Goal: Task Accomplishment & Management: Use online tool/utility

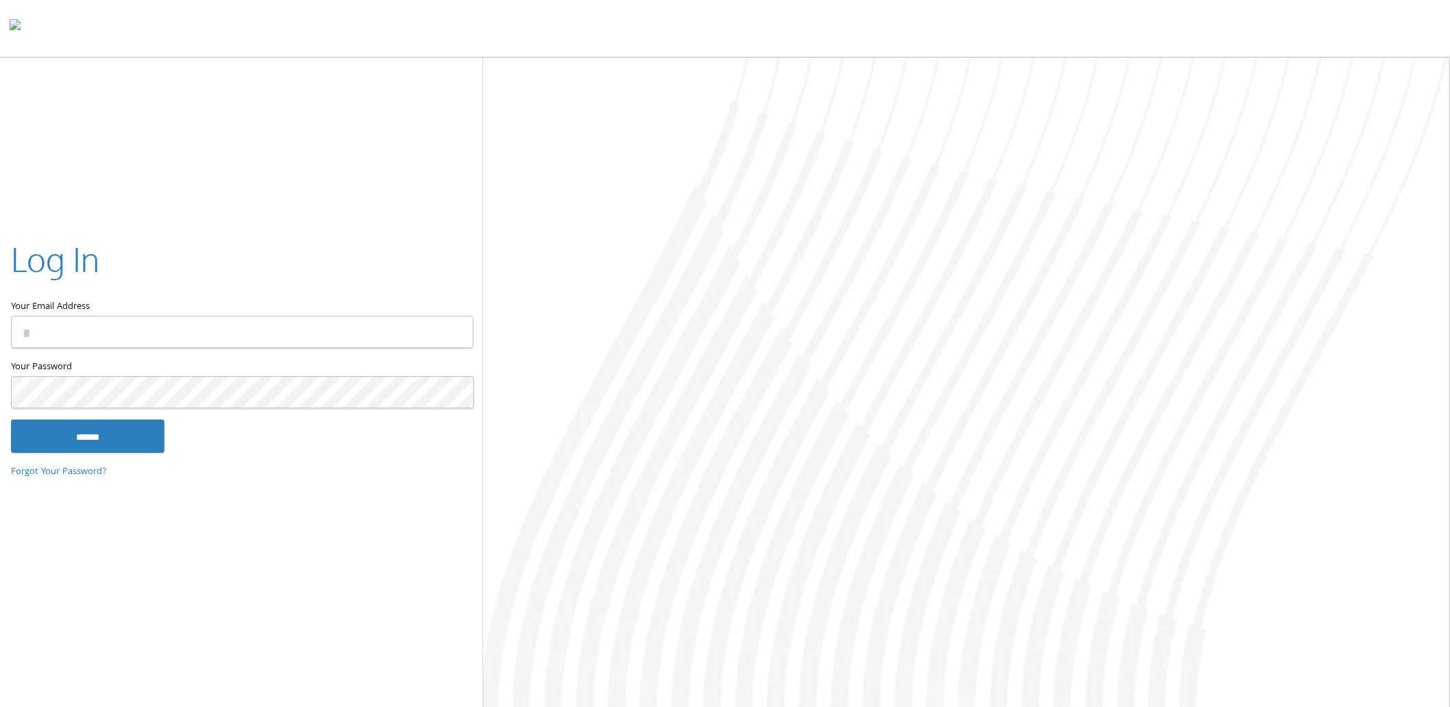
type input "**********"
click at [128, 421] on input "******" at bounding box center [88, 436] width 154 height 33
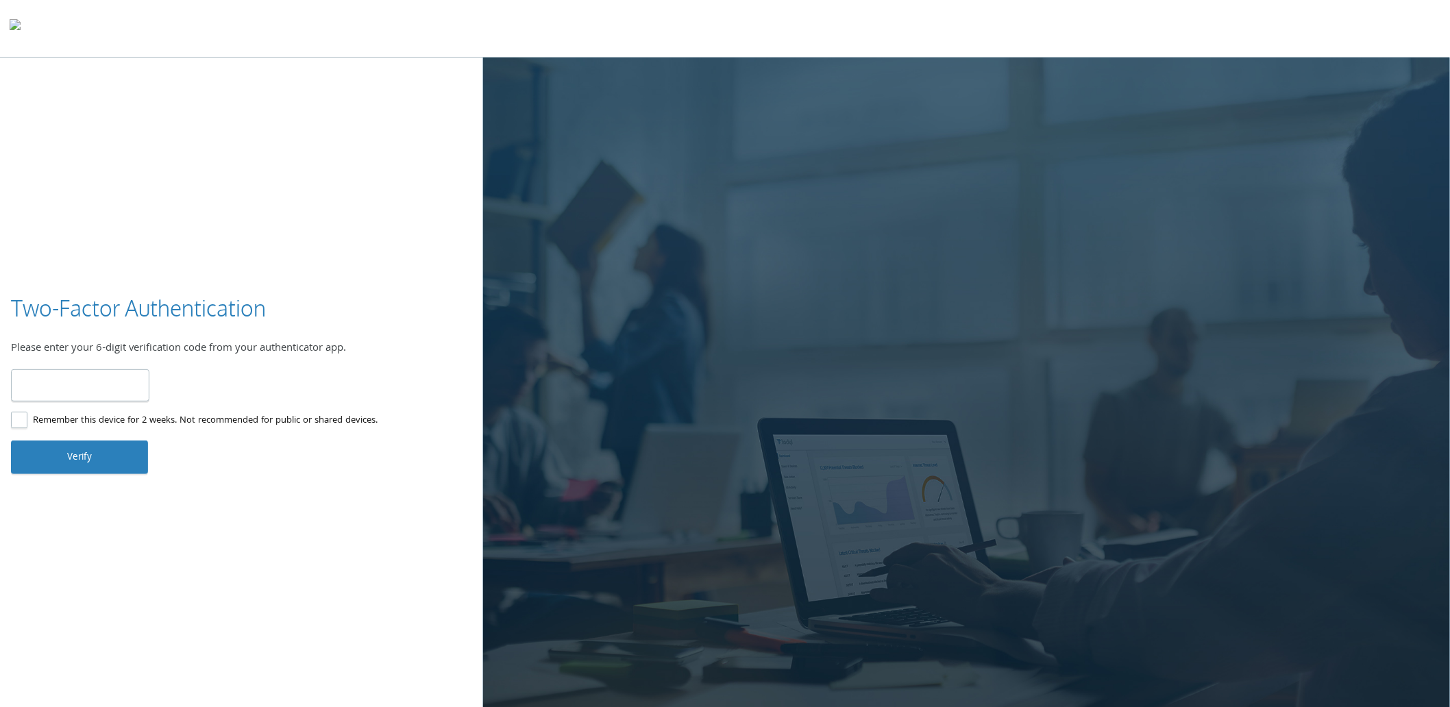
click at [73, 387] on input "number" at bounding box center [80, 385] width 138 height 32
click at [90, 393] on input "number" at bounding box center [80, 385] width 138 height 32
